Goal: Go to known website: Access a specific website the user already knows

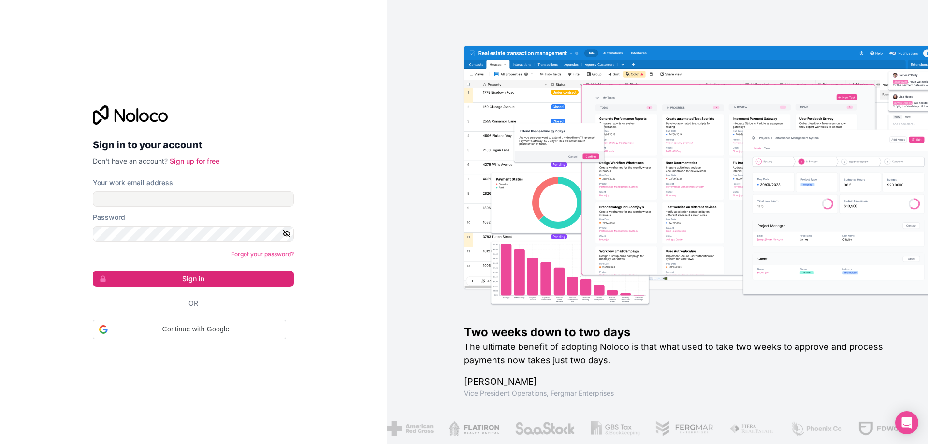
type input "[EMAIL_ADDRESS][DOMAIN_NAME]"
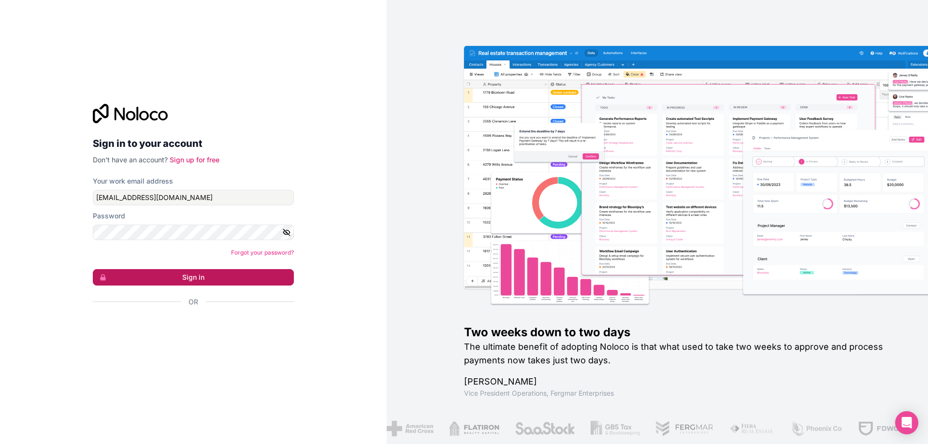
click at [203, 272] on button "Sign in" at bounding box center [193, 277] width 201 height 16
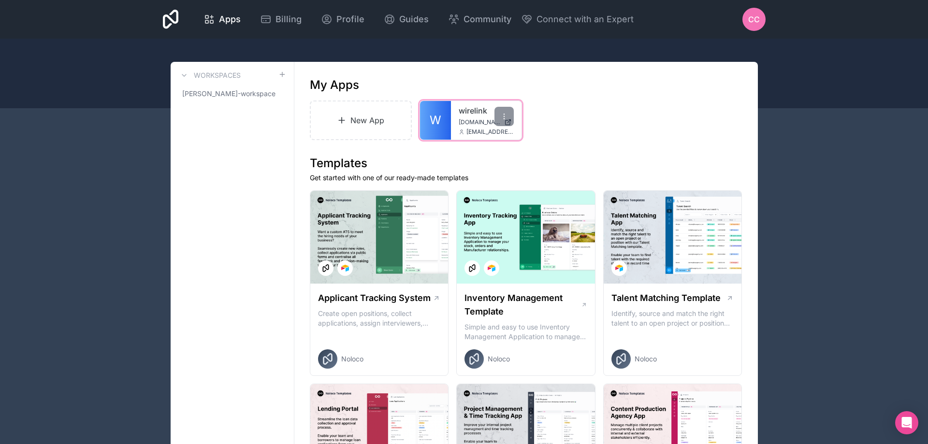
click at [461, 122] on span "[DOMAIN_NAME]" at bounding box center [480, 122] width 42 height 8
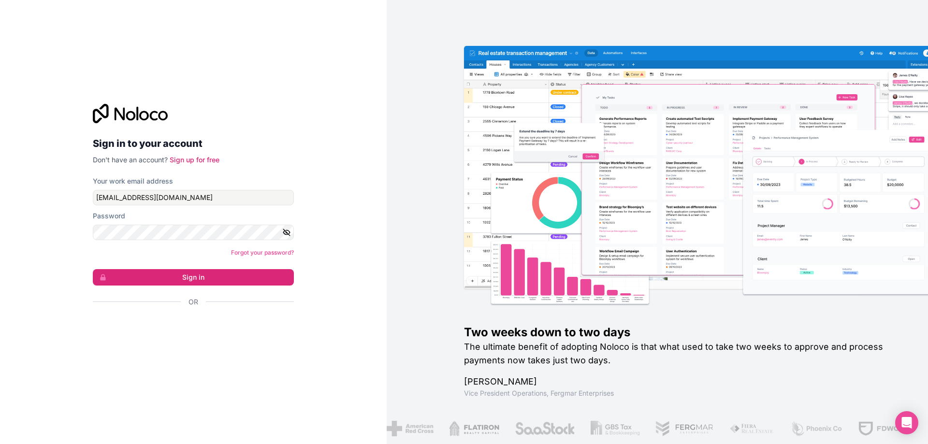
click at [223, 287] on form "Your work email address admin@wirelink.com.au Password Forgot your password? Si…" at bounding box center [193, 258] width 201 height 164
click at [219, 277] on button "Sign in" at bounding box center [193, 277] width 201 height 16
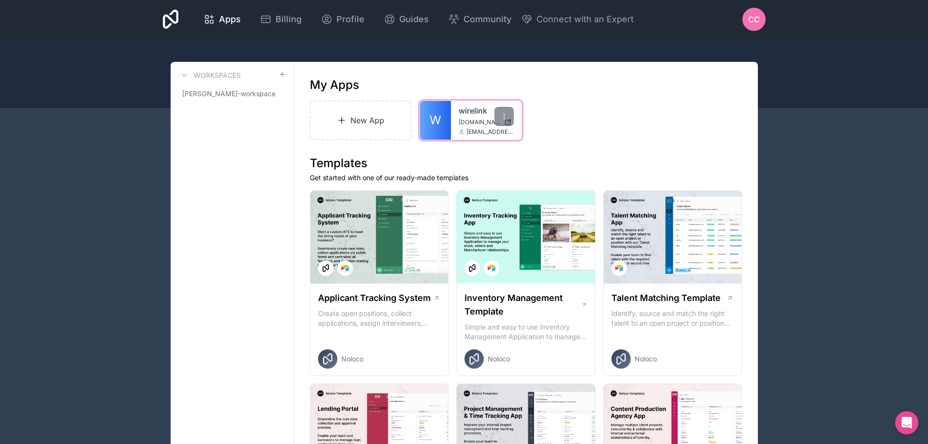
click at [439, 121] on span "W" at bounding box center [436, 120] width 12 height 15
